Goal: Check status: Check status

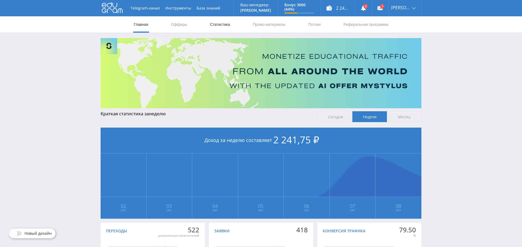
click at [220, 24] on link "Статистика" at bounding box center [219, 24] width 21 height 16
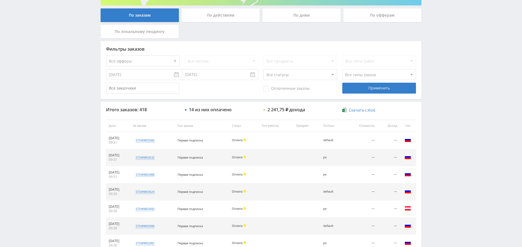
scroll to position [103, 0]
click at [143, 59] on select "Все офферы MyStylus MyStylus - Revshare Кэмп Studybay Автор24 Studybay [GEOGRAP…" at bounding box center [142, 61] width 73 height 11
select select "376"
click at [234, 65] on select "Все потоки рк default" at bounding box center [221, 61] width 73 height 11
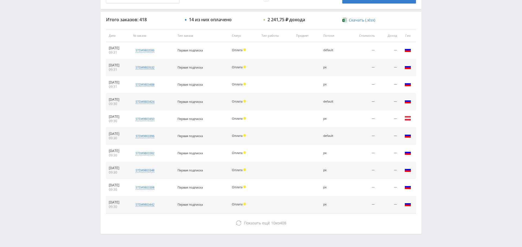
scroll to position [208, 0]
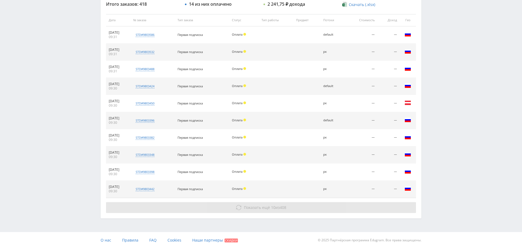
click at [285, 207] on span "408" at bounding box center [283, 207] width 7 height 5
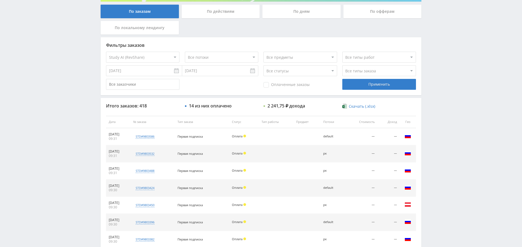
scroll to position [80, 0]
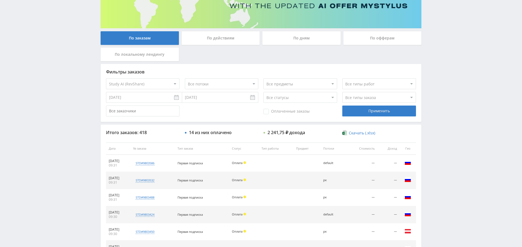
click at [302, 38] on div "По дням" at bounding box center [301, 38] width 78 height 14
click at [0, 0] on input "По дням" at bounding box center [0, 0] width 0 height 0
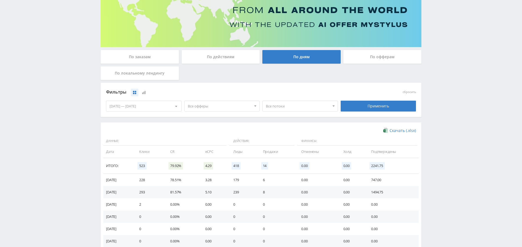
scroll to position [62, 0]
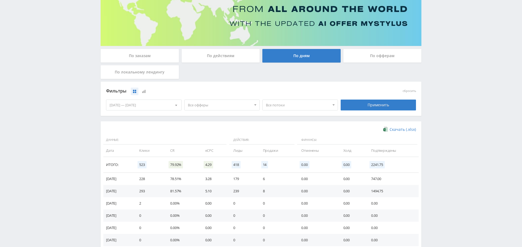
click at [213, 103] on span "Все офферы" at bounding box center [220, 105] width 64 height 10
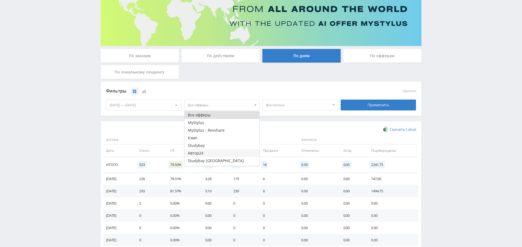
scroll to position [7, 0]
click at [215, 162] on button "Study AI (RevShare)" at bounding box center [222, 162] width 75 height 8
click at [303, 129] on div "Скачать (.xlsx)" at bounding box center [261, 129] width 310 height 5
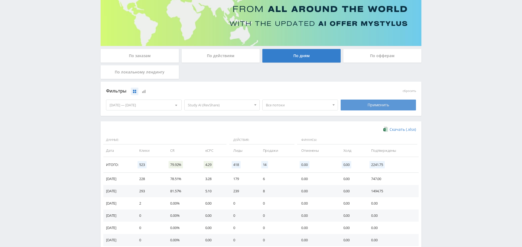
click at [377, 105] on div "Применить" at bounding box center [379, 105] width 76 height 11
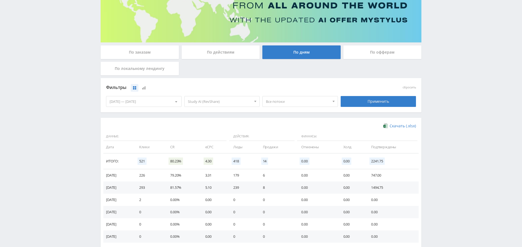
scroll to position [69, 0]
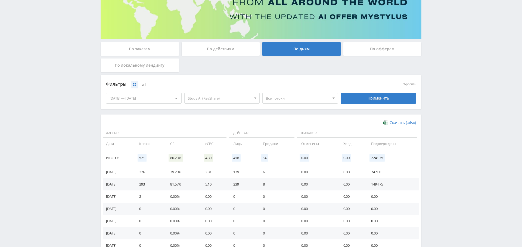
click at [297, 98] on span "Все потоки" at bounding box center [298, 98] width 64 height 10
click at [290, 116] on button "рк" at bounding box center [300, 116] width 75 height 8
drag, startPoint x: 367, startPoint y: 100, endPoint x: 361, endPoint y: 117, distance: 17.9
click at [367, 100] on div "Применить" at bounding box center [379, 98] width 76 height 11
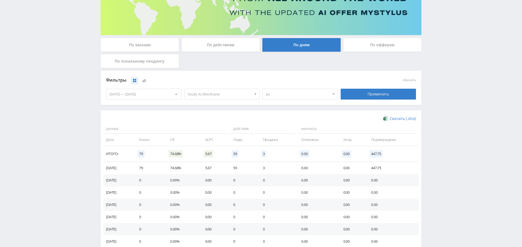
scroll to position [74, 0]
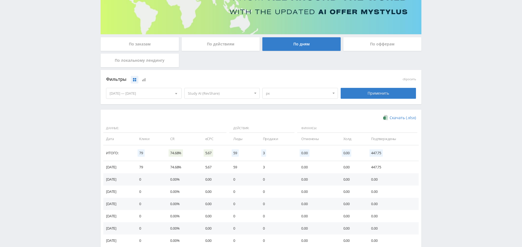
click at [289, 93] on span "рк" at bounding box center [298, 93] width 64 height 10
click at [279, 117] on button "default" at bounding box center [300, 119] width 75 height 8
click at [279, 112] on button "рк" at bounding box center [300, 111] width 75 height 8
drag, startPoint x: 365, startPoint y: 93, endPoint x: 366, endPoint y: 98, distance: 5.2
click at [365, 93] on div "Применить" at bounding box center [379, 93] width 76 height 11
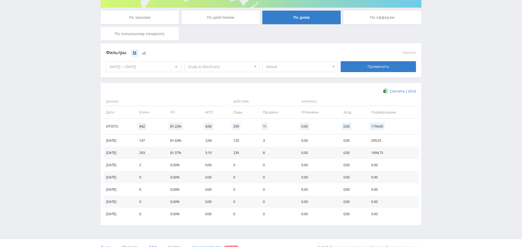
scroll to position [91, 0]
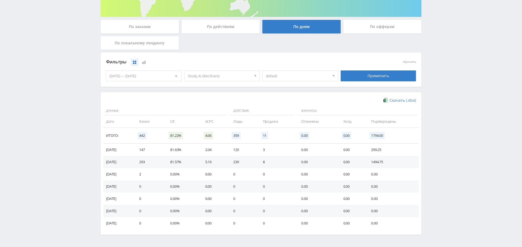
click at [296, 73] on span "default" at bounding box center [298, 76] width 64 height 10
click at [286, 92] on button "рк" at bounding box center [300, 94] width 75 height 8
drag, startPoint x: 282, startPoint y: 101, endPoint x: 303, endPoint y: 99, distance: 21.6
click at [282, 101] on button "default" at bounding box center [300, 101] width 75 height 8
drag, startPoint x: 363, startPoint y: 76, endPoint x: 360, endPoint y: 81, distance: 6.2
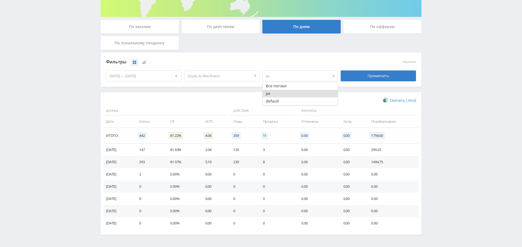
click at [363, 76] on div "Применить" at bounding box center [379, 75] width 76 height 11
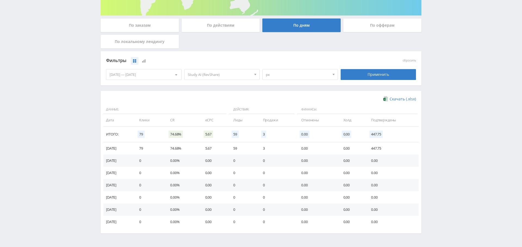
scroll to position [94, 0]
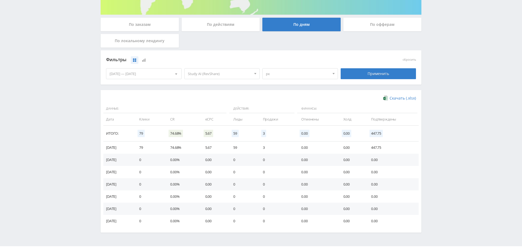
click at [279, 79] on div "рк Все потоки рк default" at bounding box center [300, 73] width 78 height 15
click at [283, 76] on span "рк" at bounding box center [298, 74] width 64 height 10
drag, startPoint x: 285, startPoint y: 85, endPoint x: 318, endPoint y: 84, distance: 33.2
click at [285, 85] on button "Все потоки" at bounding box center [300, 84] width 75 height 8
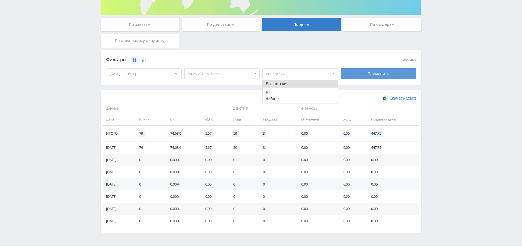
drag, startPoint x: 371, startPoint y: 80, endPoint x: 371, endPoint y: 76, distance: 3.8
click at [370, 80] on div "Применить" at bounding box center [378, 73] width 78 height 15
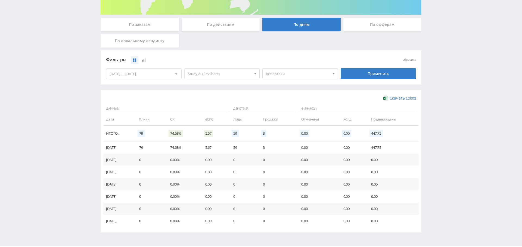
drag, startPoint x: 371, startPoint y: 75, endPoint x: 356, endPoint y: 93, distance: 23.5
click at [371, 75] on div "Применить" at bounding box center [379, 73] width 76 height 11
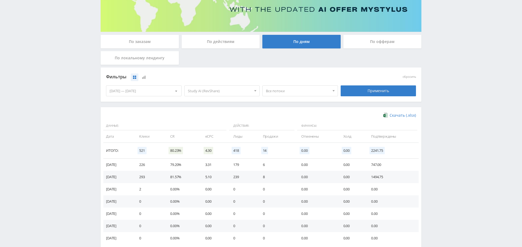
scroll to position [78, 0]
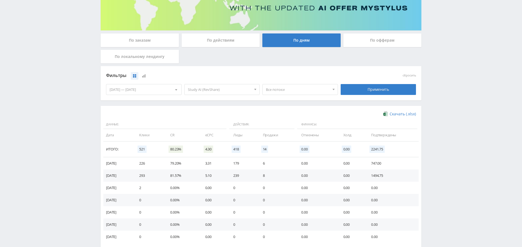
click at [299, 92] on span "Все потоки" at bounding box center [298, 89] width 64 height 10
drag, startPoint x: 296, startPoint y: 105, endPoint x: 301, endPoint y: 105, distance: 4.9
click at [296, 105] on button "рк" at bounding box center [300, 107] width 75 height 8
click at [361, 95] on div "Применить" at bounding box center [378, 89] width 78 height 15
click at [364, 92] on div "Применить" at bounding box center [379, 89] width 76 height 11
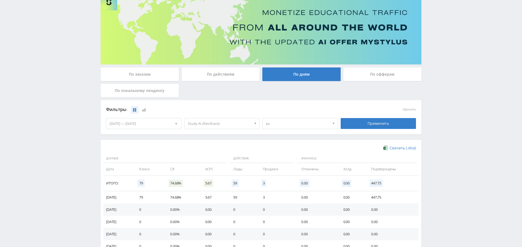
scroll to position [0, 0]
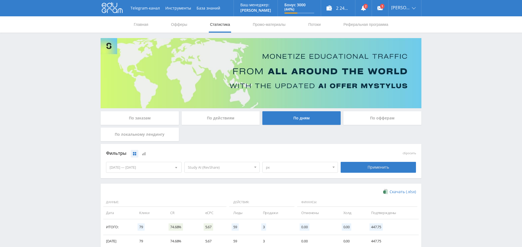
click at [143, 117] on div "По заказам" at bounding box center [140, 118] width 78 height 14
click at [0, 0] on input "По заказам" at bounding box center [0, 0] width 0 height 0
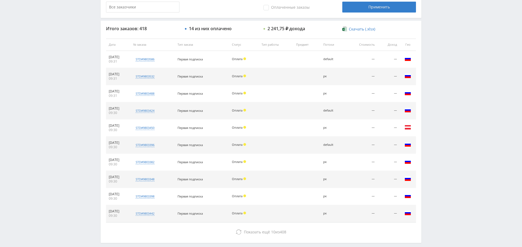
scroll to position [147, 0]
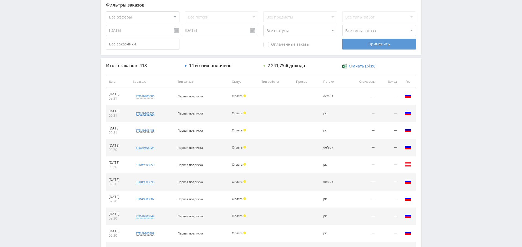
drag, startPoint x: 273, startPoint y: 46, endPoint x: 370, endPoint y: 44, distance: 96.8
click at [274, 46] on span "Оплаченные заказы" at bounding box center [287, 44] width 46 height 5
click at [0, 0] on input "Оплаченные заказы" at bounding box center [0, 0] width 0 height 0
click at [375, 44] on div "Применить" at bounding box center [378, 44] width 73 height 11
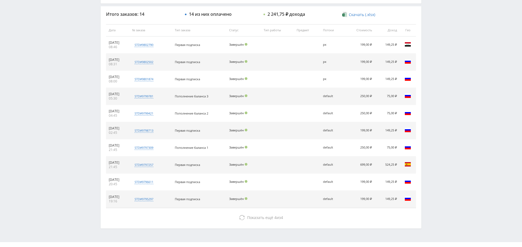
scroll to position [205, 0]
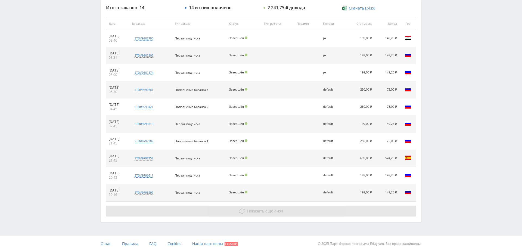
drag, startPoint x: 277, startPoint y: 207, endPoint x: 273, endPoint y: 207, distance: 3.8
click at [277, 208] on span "Показать ещё 4 из 4" at bounding box center [265, 210] width 36 height 5
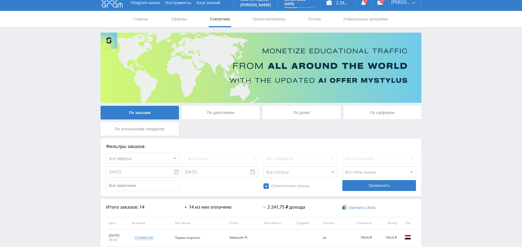
scroll to position [0, 0]
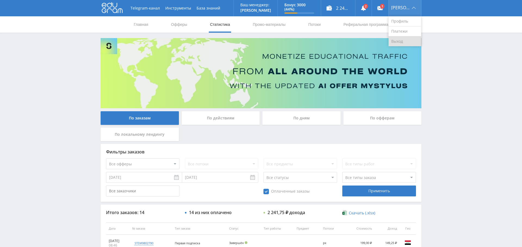
click at [406, 39] on link "Выход" at bounding box center [405, 41] width 33 height 10
